Goal: Task Accomplishment & Management: Manage account settings

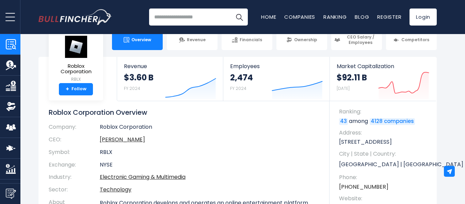
scroll to position [12, 0]
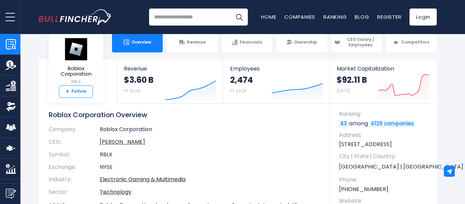
click at [78, 91] on link "+ Follow" at bounding box center [76, 91] width 34 height 12
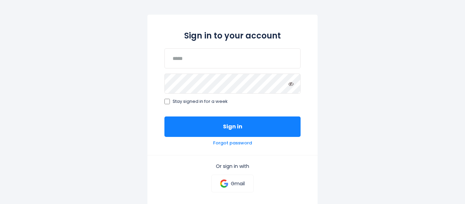
scroll to position [59, 0]
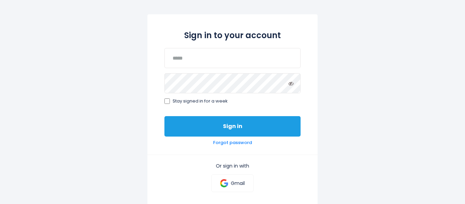
click at [261, 121] on button "Sign in" at bounding box center [232, 126] width 136 height 20
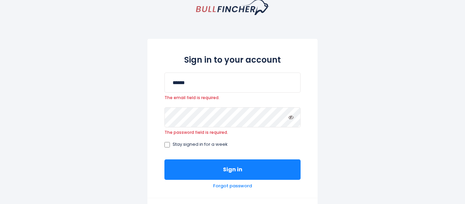
scroll to position [34, 0]
type input "******"
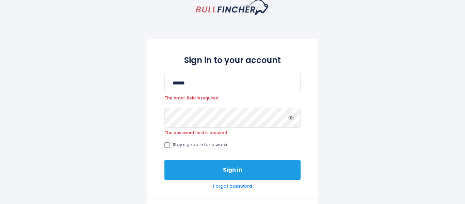
click at [255, 161] on button "Sign in" at bounding box center [232, 170] width 136 height 20
click at [273, 169] on button "Sign in" at bounding box center [232, 170] width 136 height 20
click at [273, 174] on button "Sign in" at bounding box center [232, 170] width 136 height 20
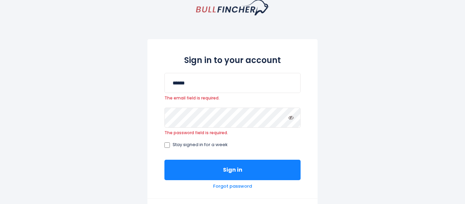
click at [205, 97] on span "The email field is required." at bounding box center [232, 97] width 136 height 5
